Goal: Find specific page/section: Find specific page/section

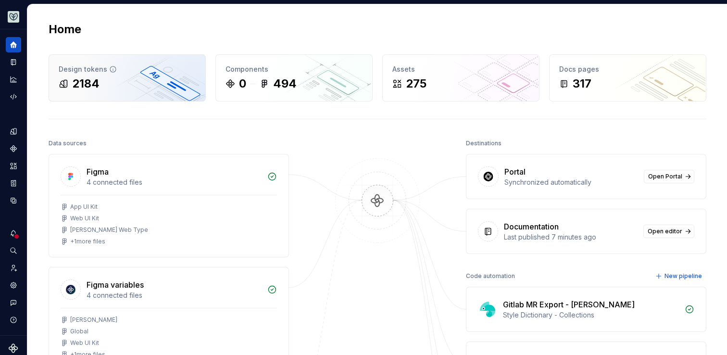
click at [147, 78] on div "2184" at bounding box center [127, 83] width 137 height 15
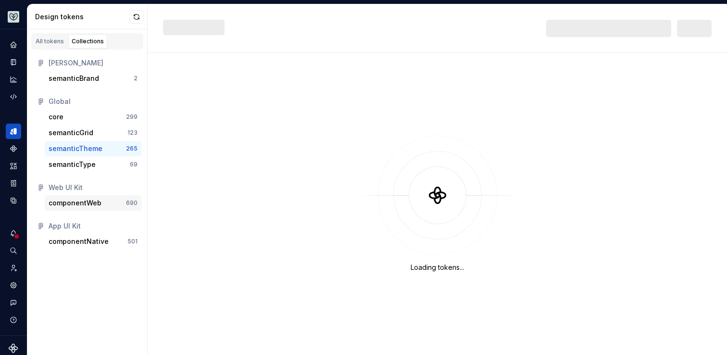
click at [95, 198] on div "componentWeb 690" at bounding box center [93, 202] width 97 height 15
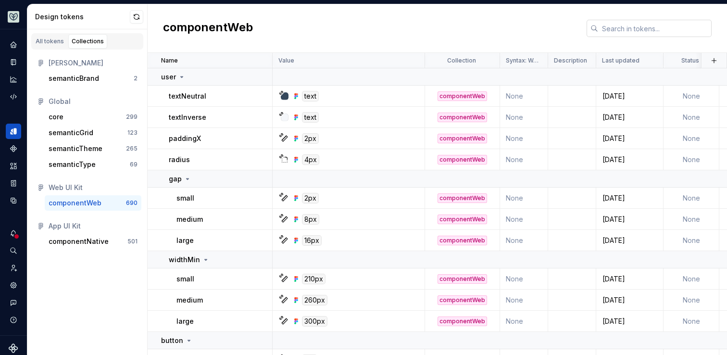
click at [628, 29] on input "text" at bounding box center [654, 28] width 113 height 17
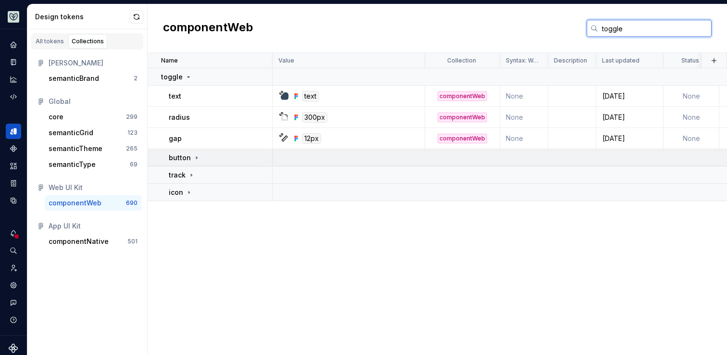
type input "toggle"
click at [193, 160] on icon at bounding box center [197, 158] width 8 height 8
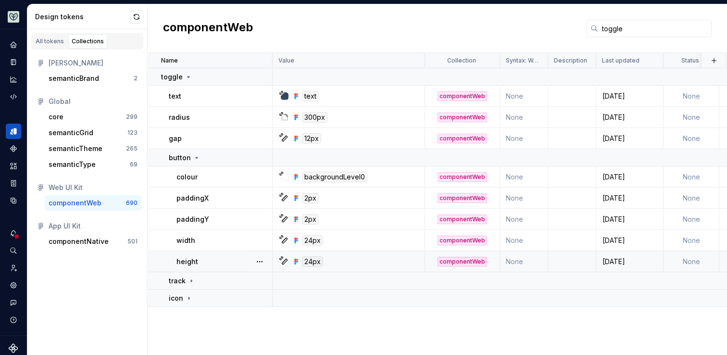
click at [316, 261] on div "24px" at bounding box center [312, 261] width 21 height 11
click at [279, 261] on div "24px" at bounding box center [351, 261] width 145 height 11
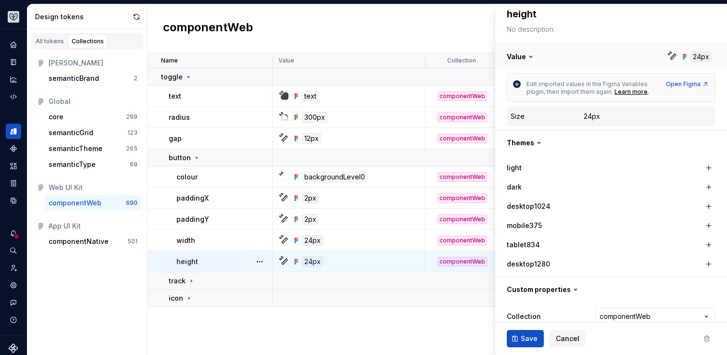
scroll to position [141, 0]
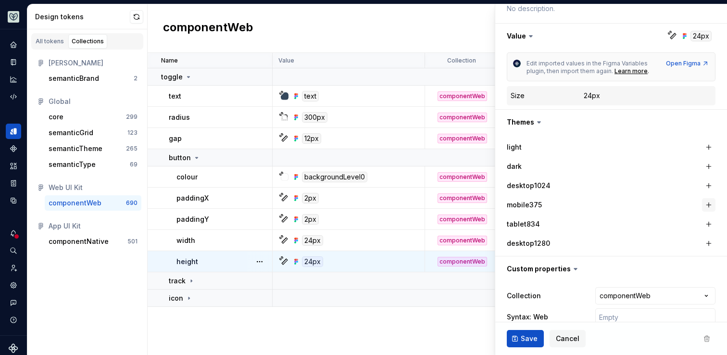
click at [711, 206] on button "button" at bounding box center [708, 204] width 13 height 13
click at [614, 205] on button "button" at bounding box center [611, 204] width 17 height 17
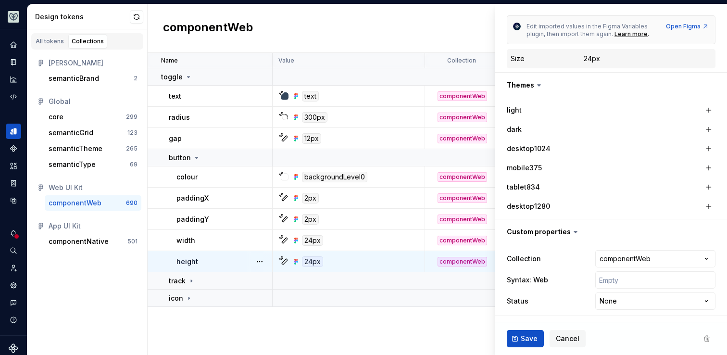
click at [540, 103] on div "light" at bounding box center [611, 109] width 209 height 13
click at [709, 107] on button "button" at bounding box center [708, 109] width 13 height 13
click at [616, 107] on button "button" at bounding box center [611, 109] width 17 height 17
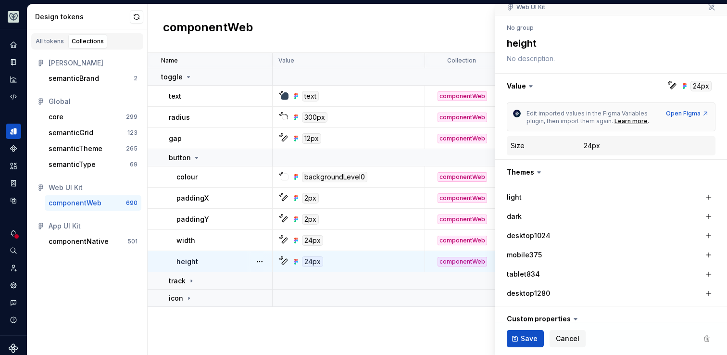
scroll to position [88, 0]
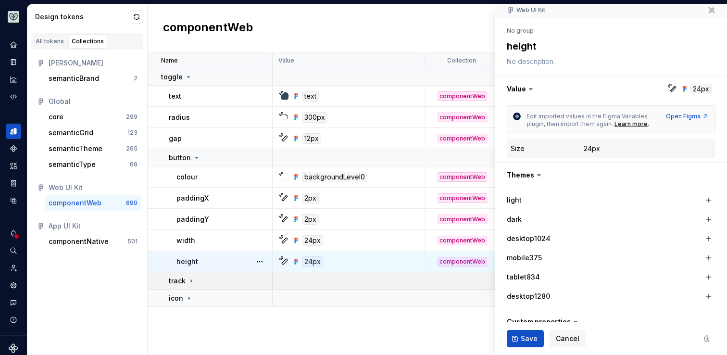
click at [253, 281] on div "track" at bounding box center [220, 281] width 103 height 10
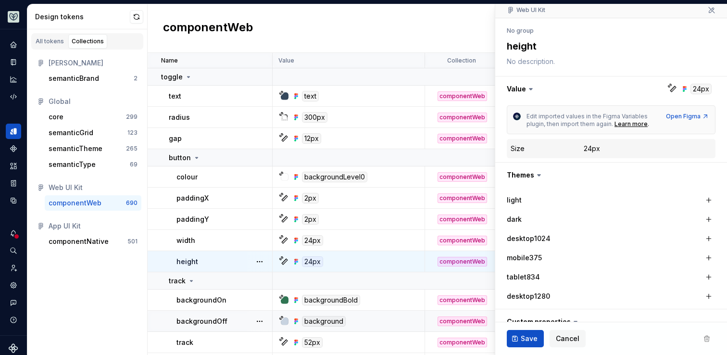
scroll to position [37, 0]
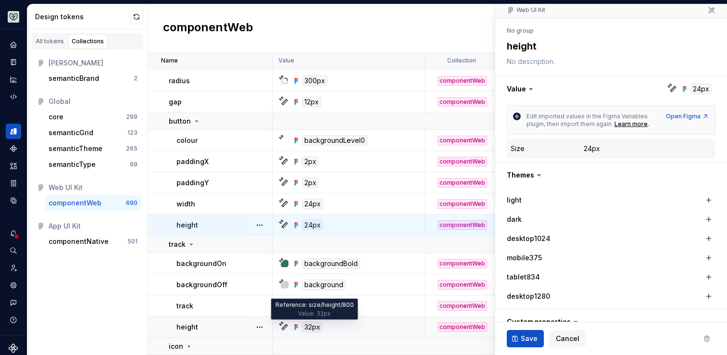
click at [308, 328] on div "32px" at bounding box center [312, 327] width 21 height 11
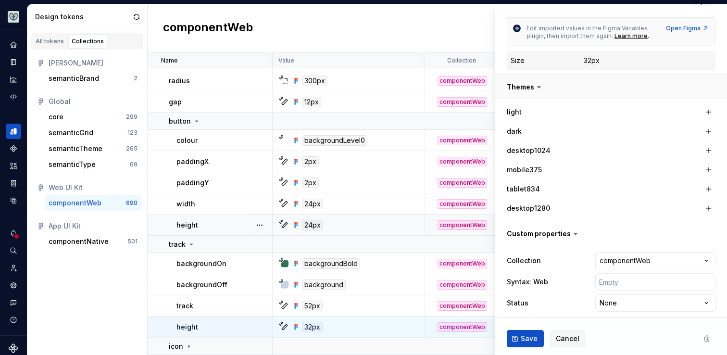
scroll to position [178, 0]
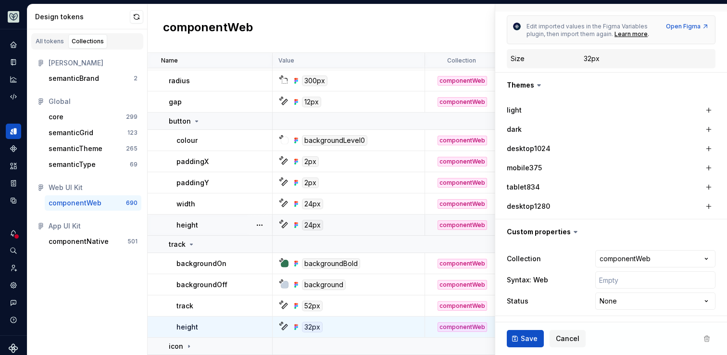
type textarea "*"
click at [49, 42] on div "All tokens" at bounding box center [50, 42] width 28 height 8
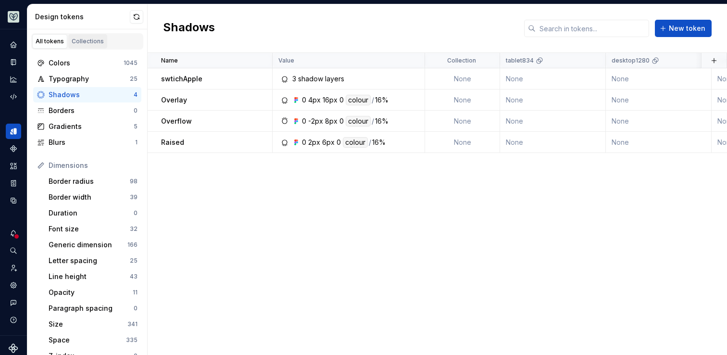
click at [75, 45] on div "Collections" at bounding box center [88, 42] width 32 height 8
